Goal: Information Seeking & Learning: Find specific fact

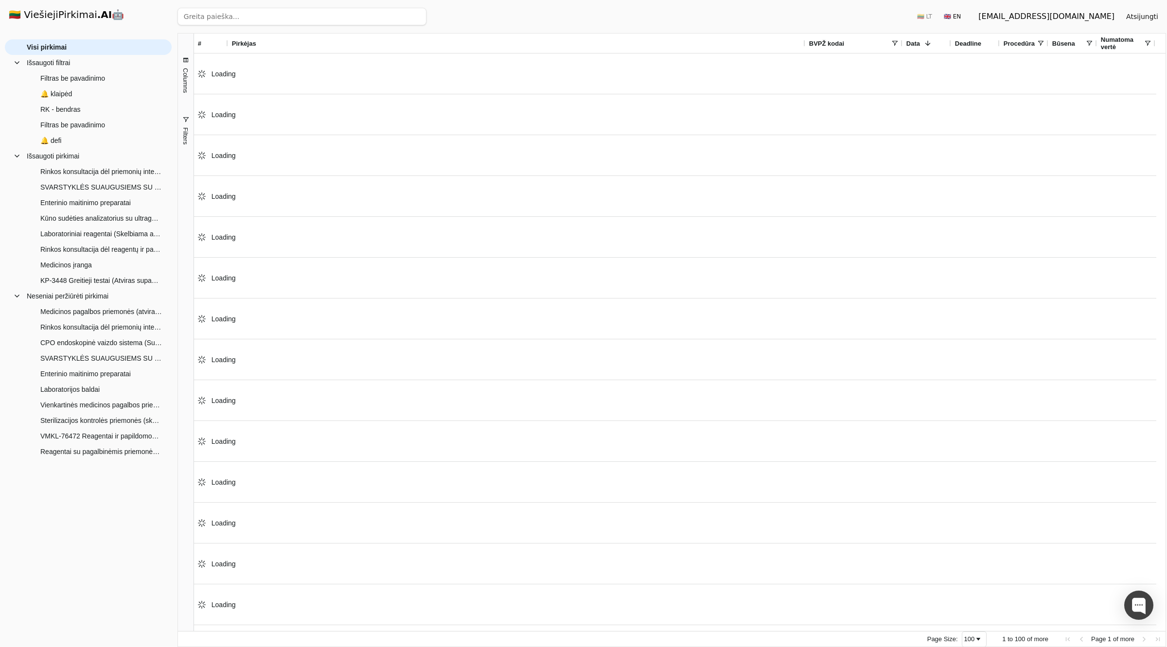
click at [268, 18] on input "search" at bounding box center [301, 17] width 249 height 18
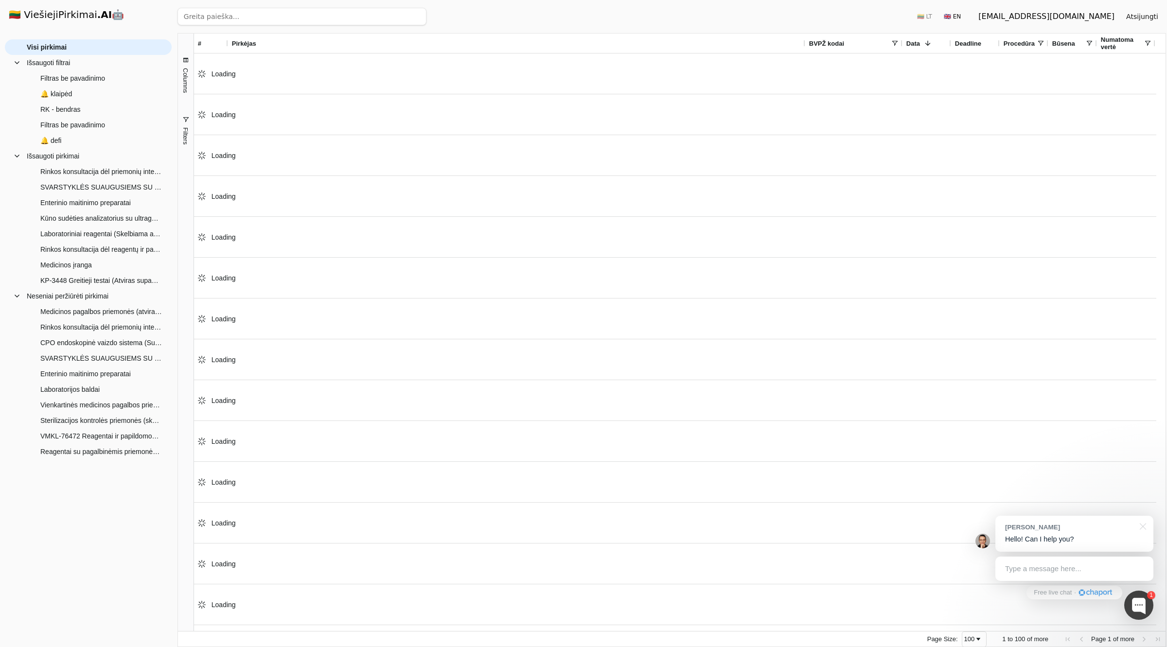
click at [268, 18] on input "search" at bounding box center [301, 17] width 249 height 18
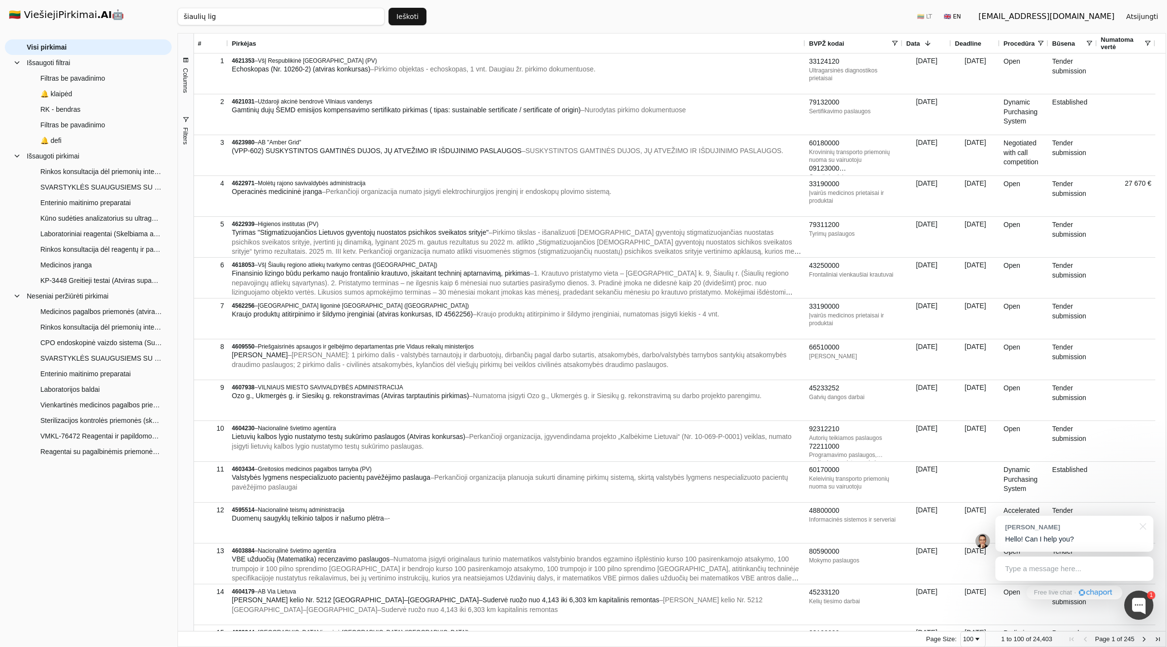
click button "Ieškoti" at bounding box center [407, 17] width 38 height 18
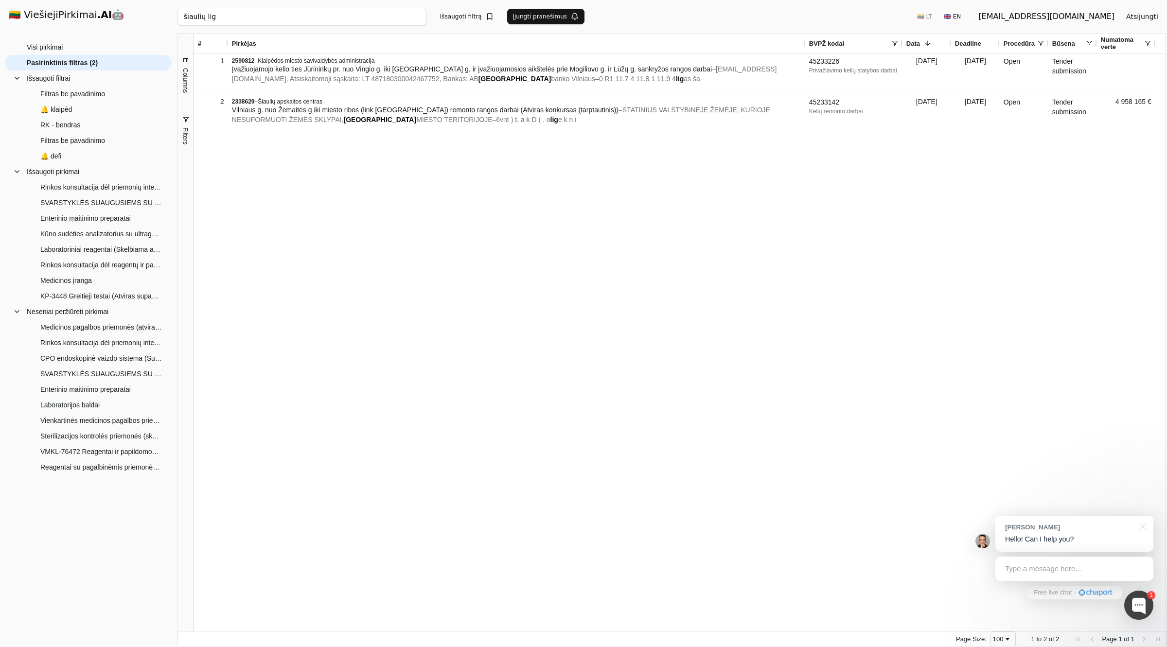
drag, startPoint x: 262, startPoint y: 17, endPoint x: 143, endPoint y: 8, distance: 118.5
click at [144, 7] on div "🇱🇹 ViešiejiPirkimai .AI 🤖 [EMAIL_ADDRESS][DOMAIN_NAME] Atsijungti Group Visi pi…" at bounding box center [583, 323] width 1167 height 647
click button "Ieškoti" at bounding box center [407, 17] width 38 height 18
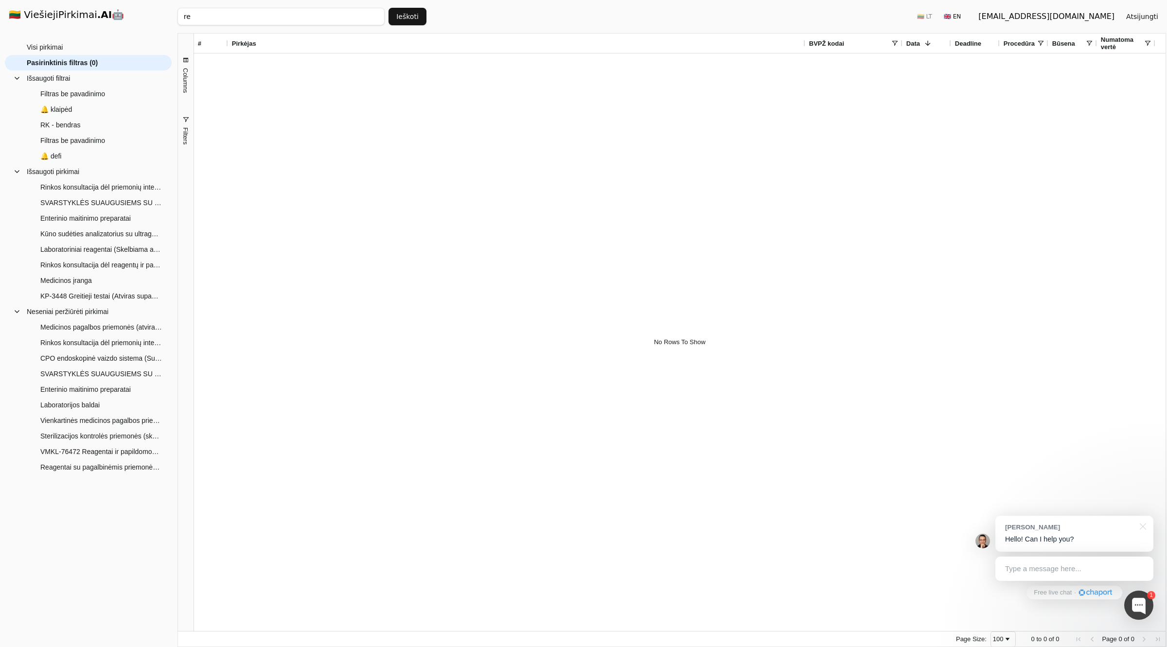
type input "r"
click at [317, 18] on input "search" at bounding box center [280, 17] width 207 height 18
click at [288, 15] on input "search" at bounding box center [280, 17] width 207 height 18
paste input "4183728"
type input "4183728"
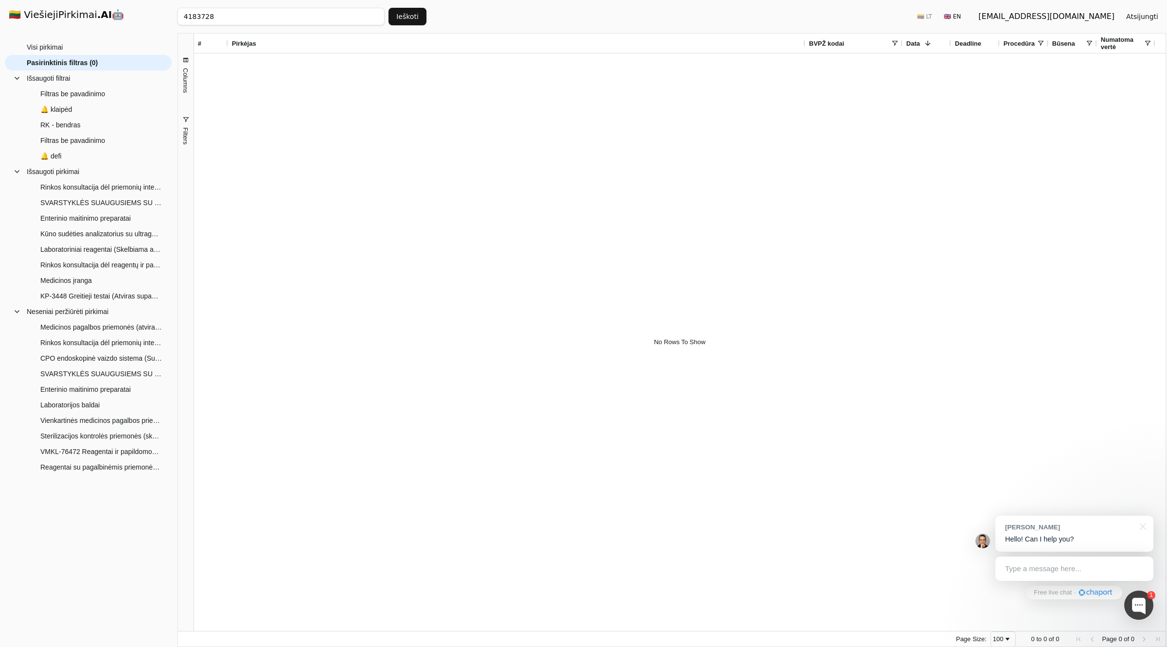
click button "Ieškoti" at bounding box center [407, 17] width 38 height 18
click at [45, 52] on span "Visi pirkimai" at bounding box center [45, 47] width 36 height 15
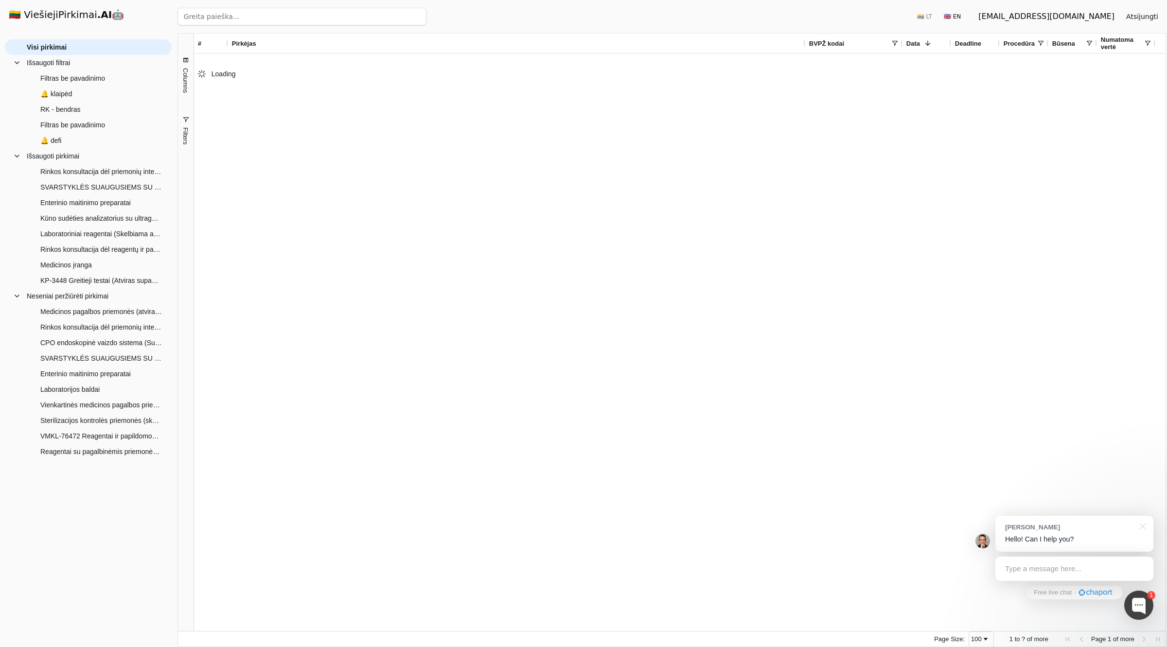
click at [283, 20] on input "search" at bounding box center [301, 17] width 249 height 18
paste input "4183728"
type input "4183728"
click button "Ieškoti" at bounding box center [407, 17] width 38 height 18
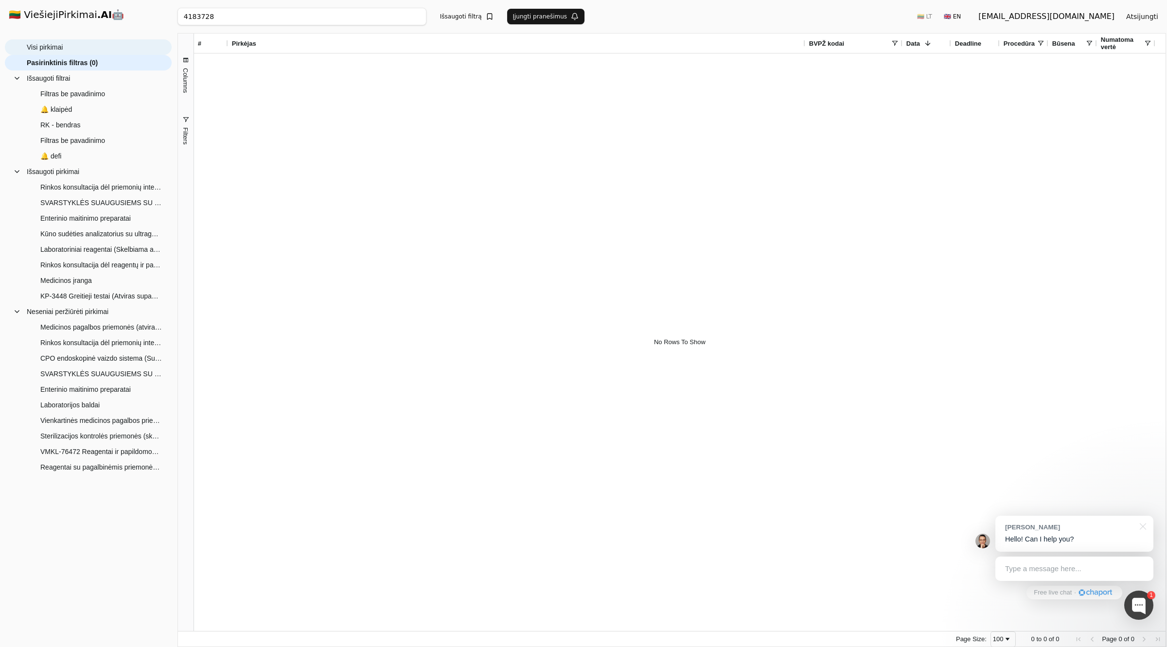
click at [41, 50] on span "Visi pirkimai" at bounding box center [45, 47] width 36 height 15
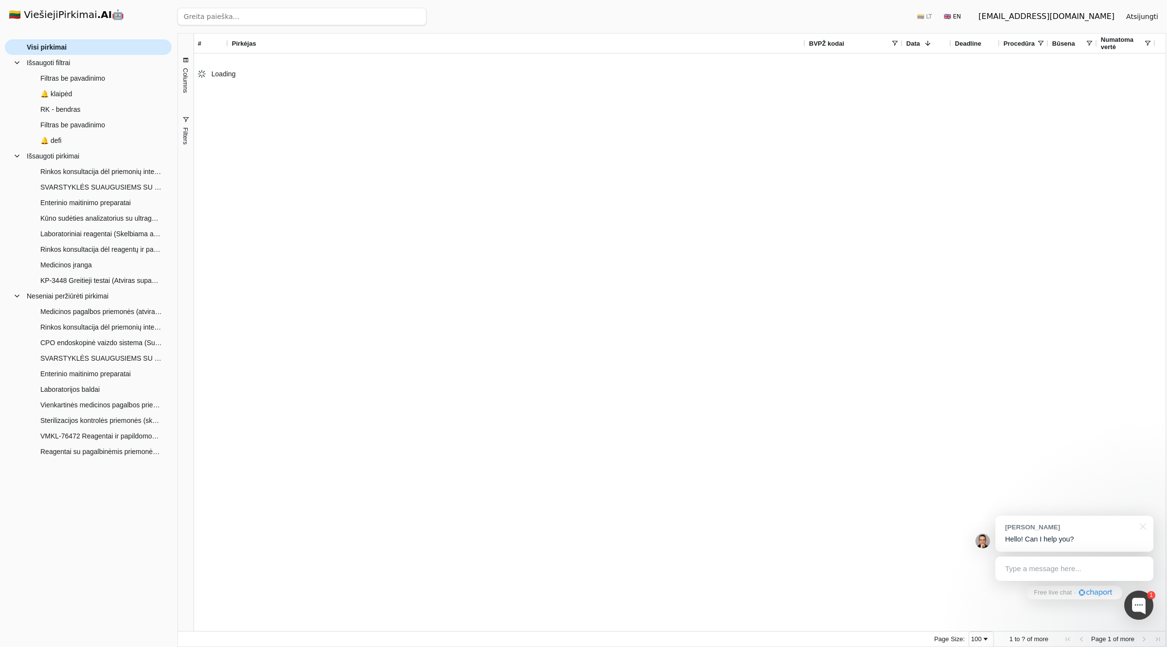
click at [45, 14] on h1 "🇱🇹 ViešiejiPirkimai .AI 🤖" at bounding box center [88, 15] width 175 height 31
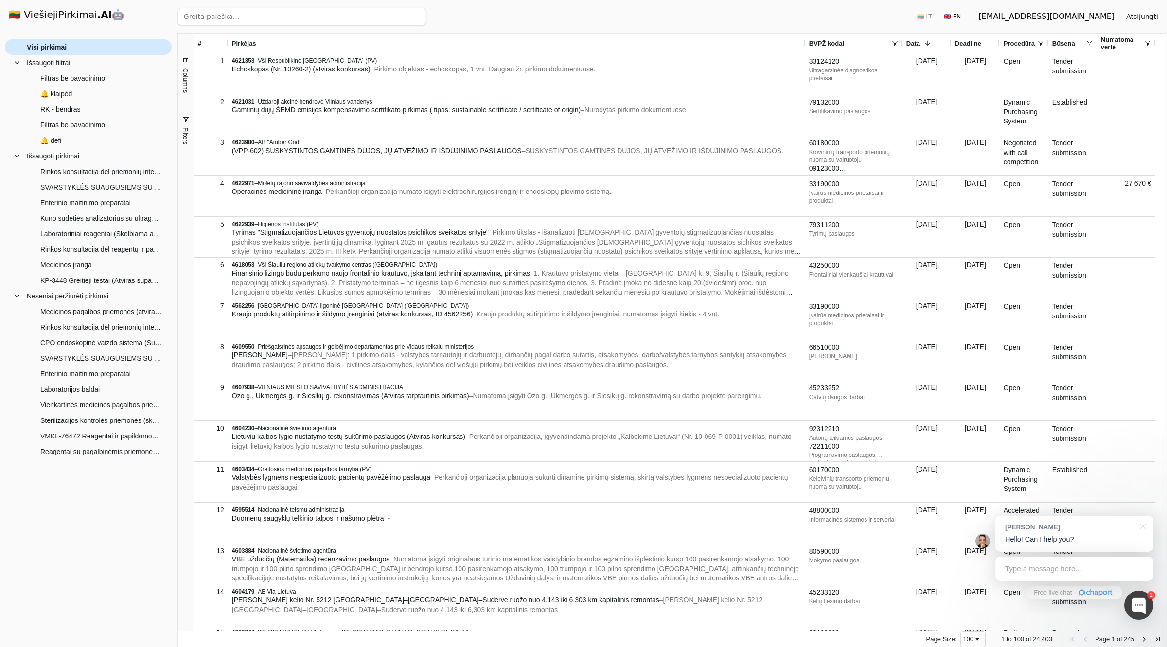
click at [64, 12] on h1 "🇱🇹 ViešiejiPirkimai .AI 🤖" at bounding box center [88, 15] width 175 height 31
click at [305, 20] on input "search" at bounding box center [301, 17] width 249 height 18
paste input "4183728"
click button "Ieškoti" at bounding box center [407, 17] width 38 height 18
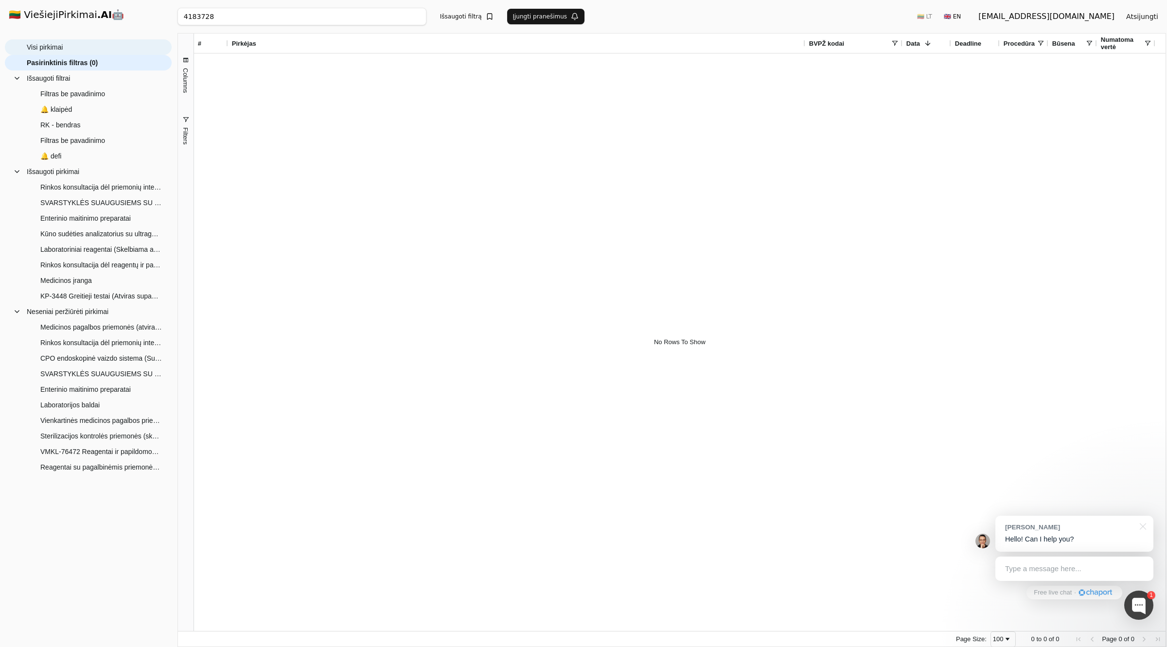
drag, startPoint x: 245, startPoint y: 15, endPoint x: 159, endPoint y: 16, distance: 85.6
click at [159, 16] on div "🇱🇹 ViešiejiPirkimai .AI 🤖 [EMAIL_ADDRESS][DOMAIN_NAME] Atsijungti Group Visi pi…" at bounding box center [583, 323] width 1167 height 647
click button "Ieškoti" at bounding box center [407, 17] width 38 height 18
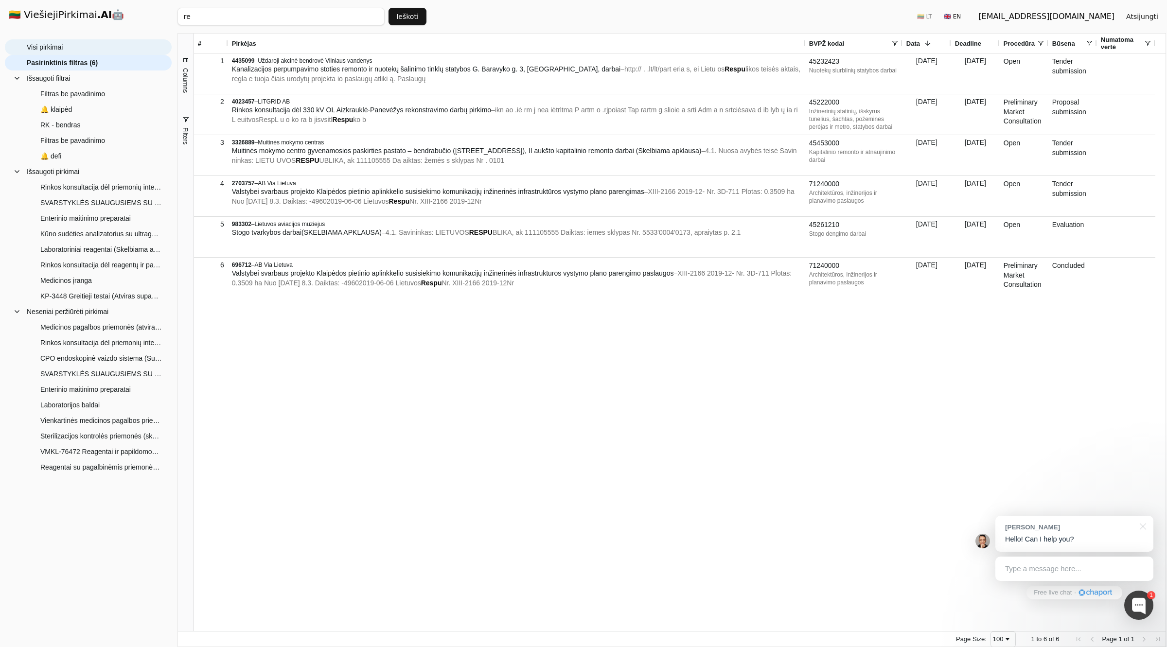
type input "r"
